Goal: Transaction & Acquisition: Book appointment/travel/reservation

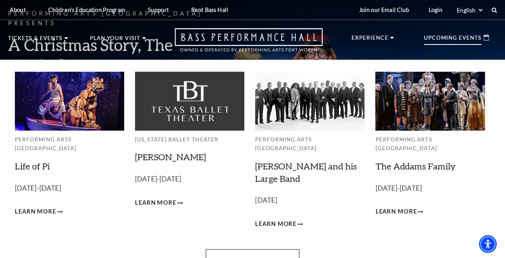
click at [447, 39] on p "Upcoming Events" at bounding box center [451, 40] width 57 height 10
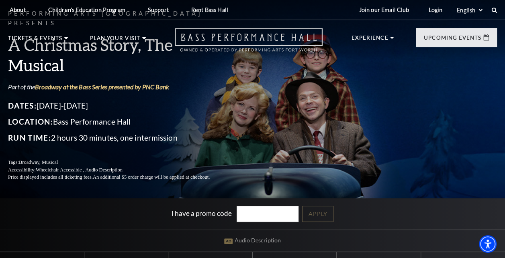
click at [279, 38] on icon "Open this option" at bounding box center [249, 40] width 148 height 24
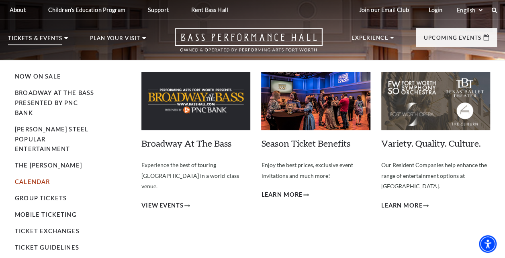
click at [39, 179] on link "Calendar" at bounding box center [32, 182] width 35 height 7
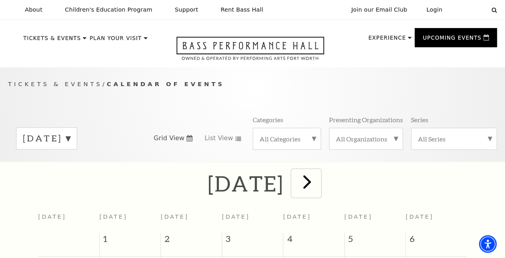
click at [318, 188] on span "next" at bounding box center [306, 182] width 23 height 23
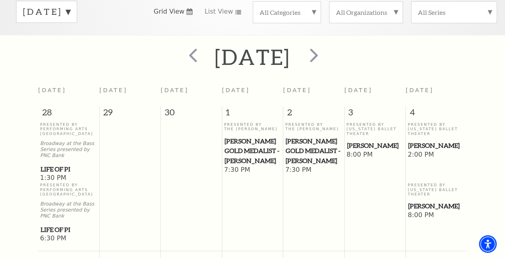
scroll to position [127, 0]
click at [325, 61] on span "next" at bounding box center [313, 55] width 23 height 23
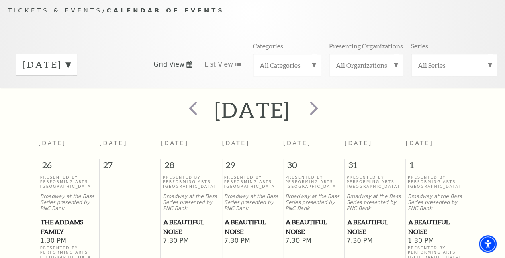
scroll to position [74, 0]
click at [325, 111] on span "next" at bounding box center [313, 108] width 23 height 23
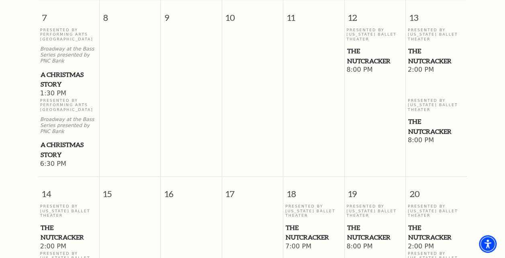
scroll to position [412, 0]
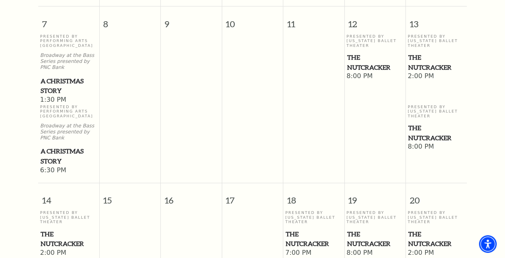
click at [360, 55] on span "The Nutcracker" at bounding box center [374, 63] width 56 height 20
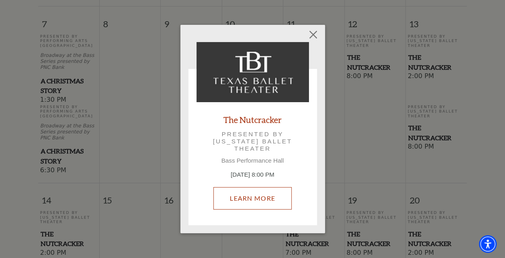
click at [255, 202] on link "Learn More" at bounding box center [252, 198] width 78 height 22
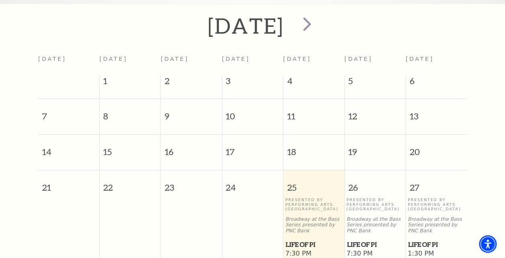
scroll to position [159, 0]
click at [318, 25] on span "next" at bounding box center [306, 23] width 23 height 23
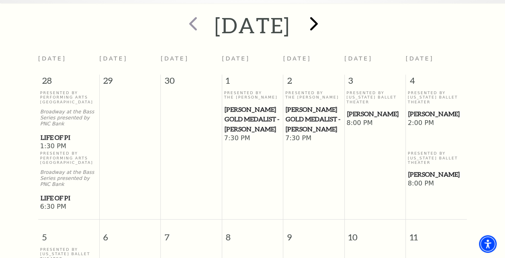
scroll to position [67, 0]
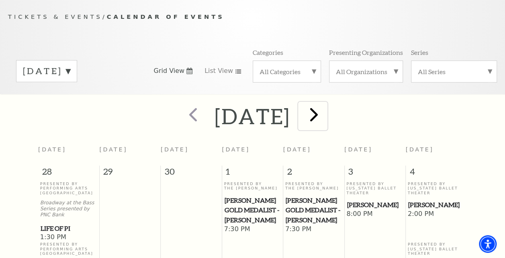
click at [327, 103] on button "next" at bounding box center [312, 116] width 29 height 28
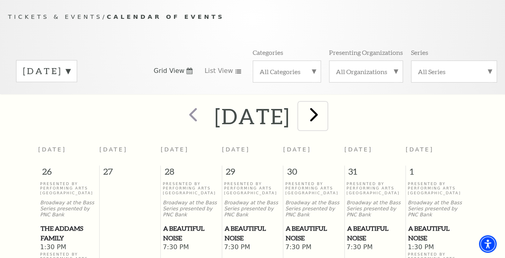
click at [325, 111] on span "next" at bounding box center [313, 114] width 23 height 23
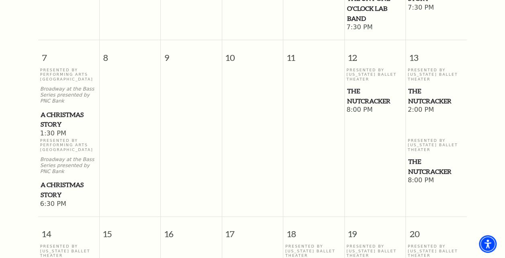
scroll to position [380, 0]
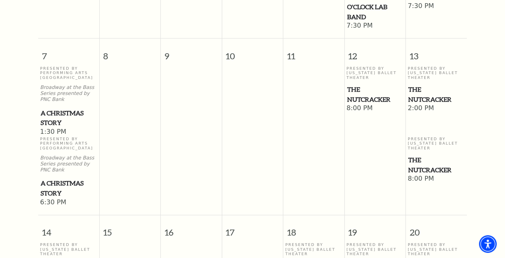
click at [55, 184] on span "A Christmas Story" at bounding box center [69, 189] width 56 height 20
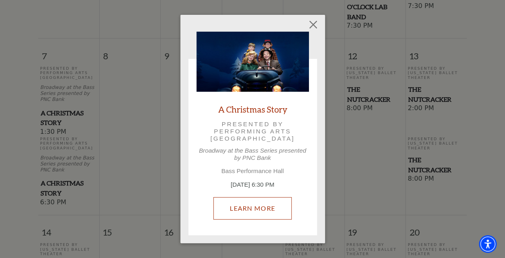
click at [263, 209] on link "Learn More" at bounding box center [252, 208] width 78 height 22
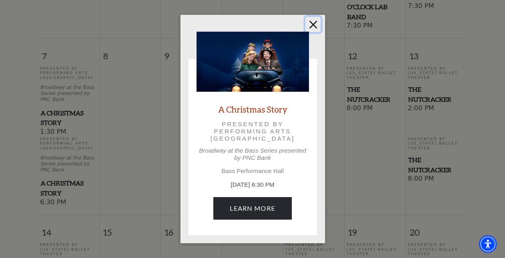
click at [311, 21] on button "Close" at bounding box center [312, 24] width 15 height 15
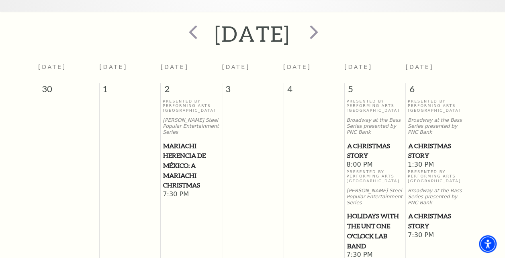
scroll to position [149, 0]
click at [181, 37] on span "prev" at bounding box center [192, 32] width 23 height 23
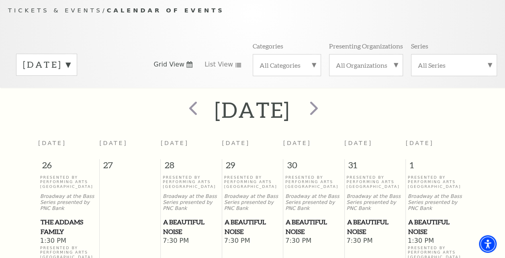
scroll to position [72, 0]
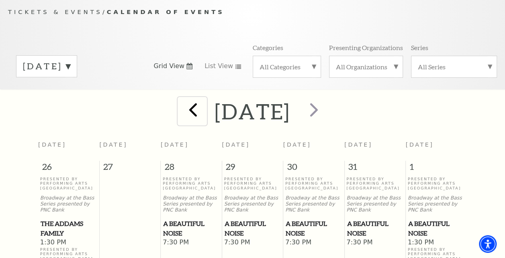
click at [181, 108] on span "prev" at bounding box center [192, 109] width 23 height 23
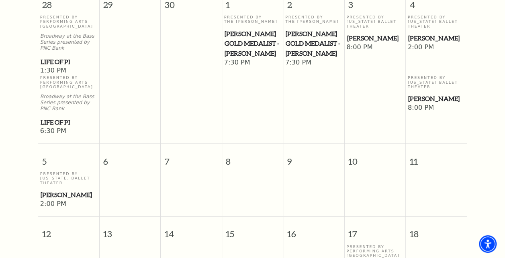
scroll to position [201, 0]
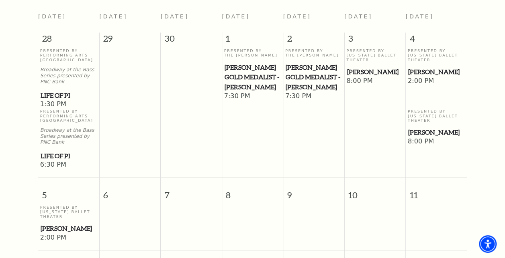
click at [425, 129] on span "[PERSON_NAME]" at bounding box center [436, 133] width 56 height 10
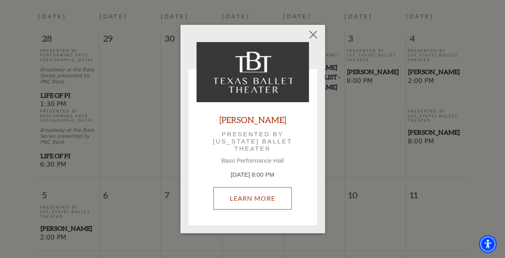
click at [267, 193] on link "Learn More" at bounding box center [252, 198] width 78 height 22
